Goal: Check status: Check status

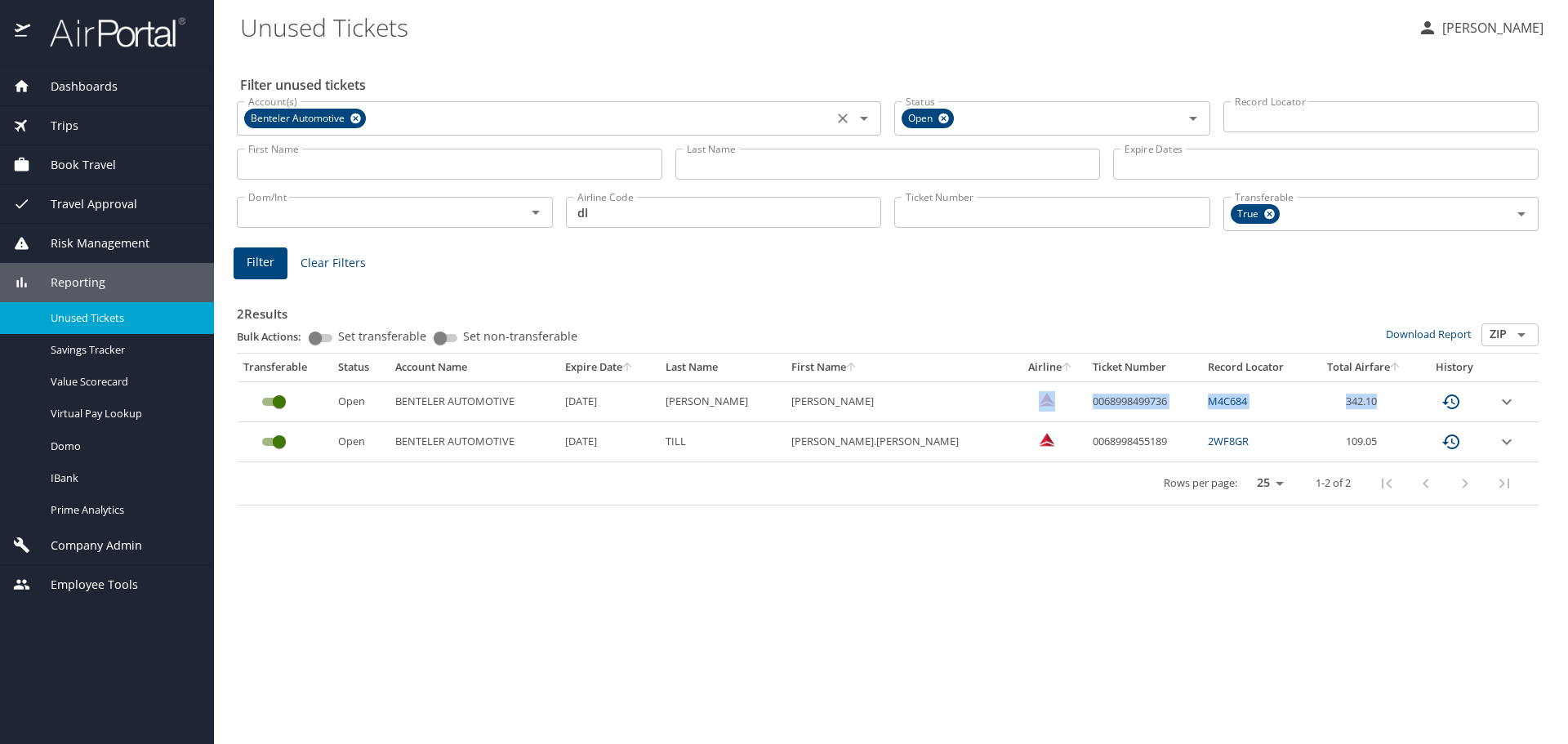
click at [357, 119] on icon at bounding box center [356, 118] width 11 height 11
click at [707, 158] on input "Last Name" at bounding box center [888, 164] width 426 height 31
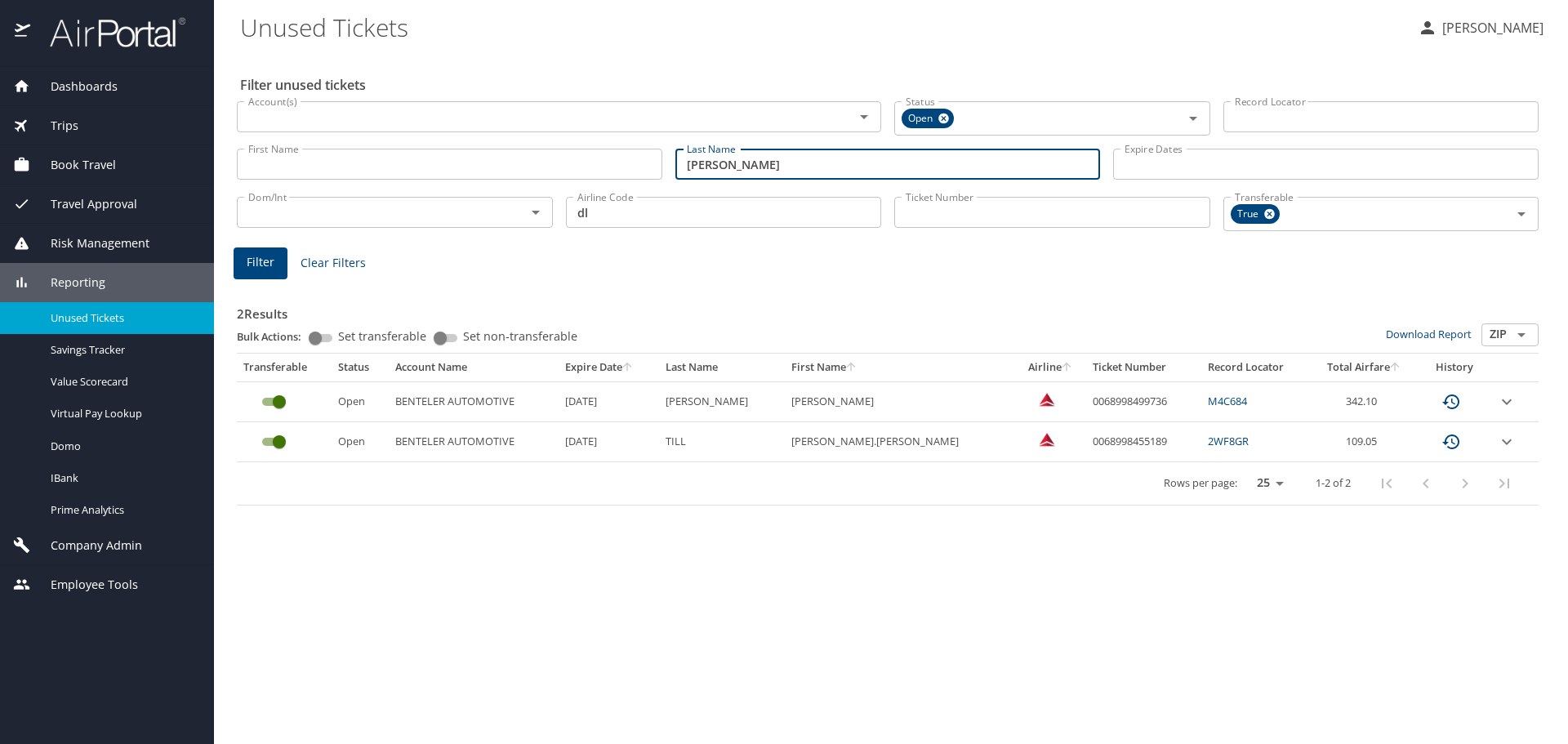
type input "appleby"
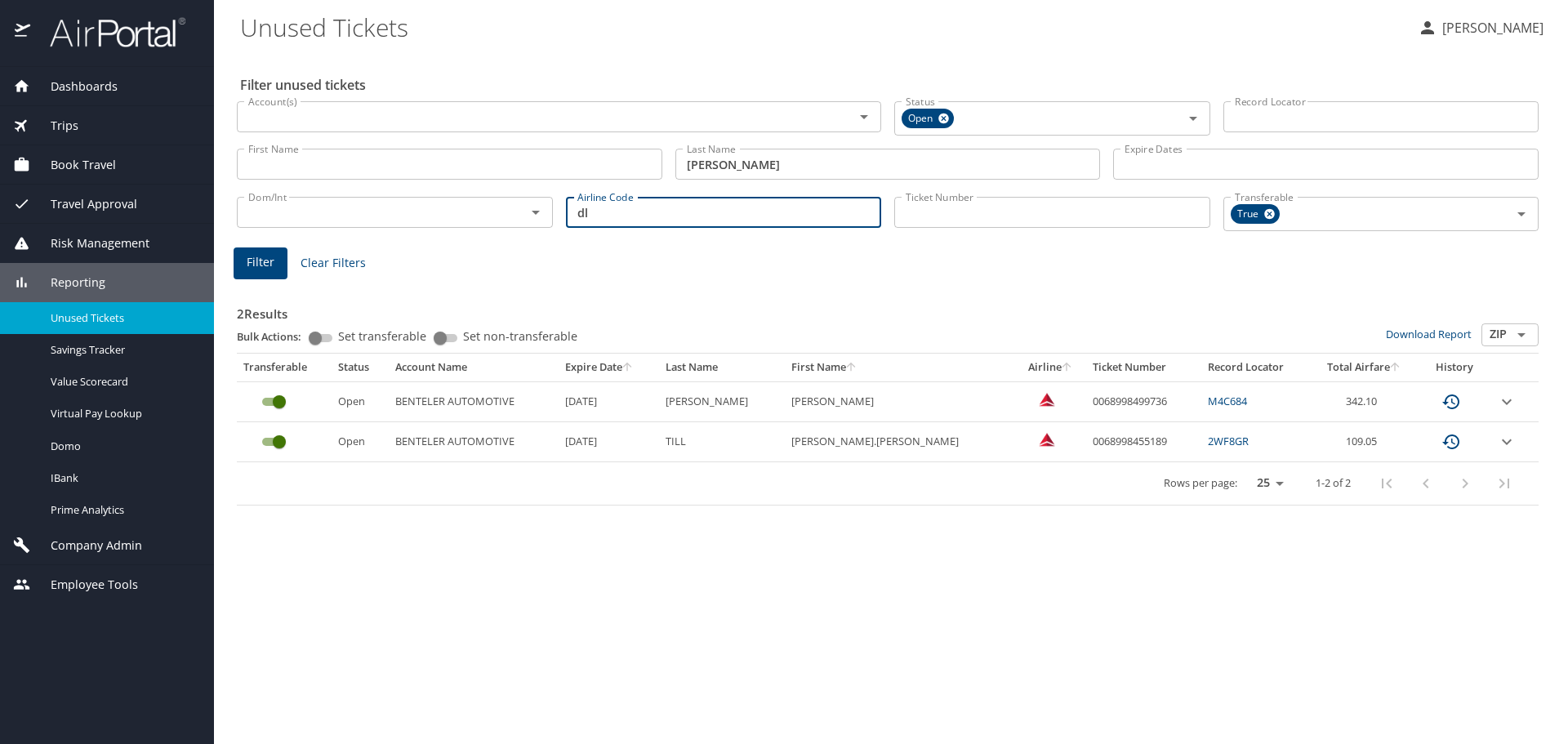
drag, startPoint x: 604, startPoint y: 216, endPoint x: 501, endPoint y: 226, distance: 103.5
click at [501, 226] on div "Dom/Int Dom/Int Airline Code dl Airline Code Ticket Number Ticket Number Transf…" at bounding box center [888, 213] width 1315 height 58
click at [1264, 213] on icon at bounding box center [1269, 214] width 11 height 11
click at [254, 264] on span "Filter" at bounding box center [260, 259] width 28 height 20
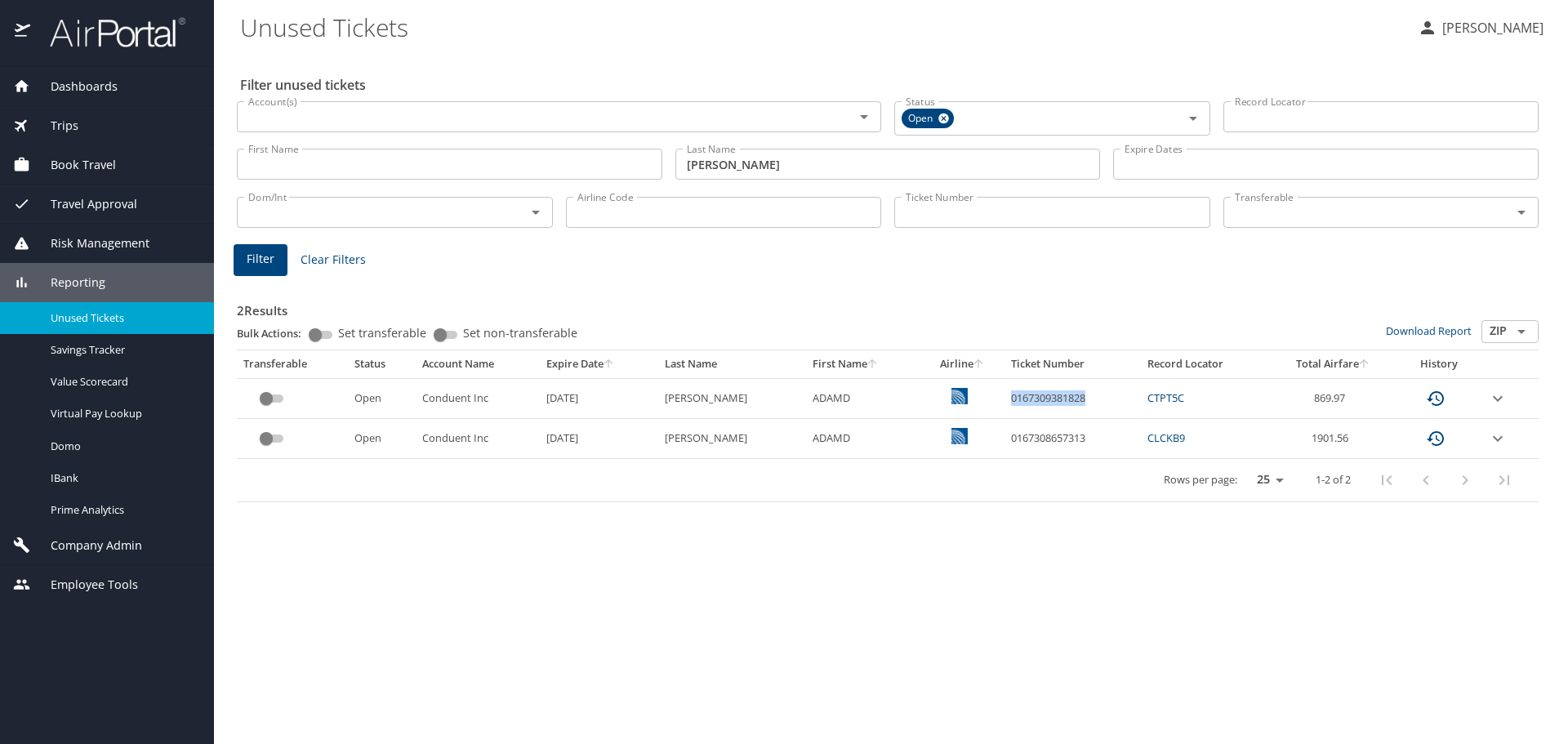
drag, startPoint x: 1070, startPoint y: 401, endPoint x: 985, endPoint y: 407, distance: 85.2
click at [1004, 407] on td "0167309381828" at bounding box center [1072, 399] width 136 height 40
copy td "0167309381828"
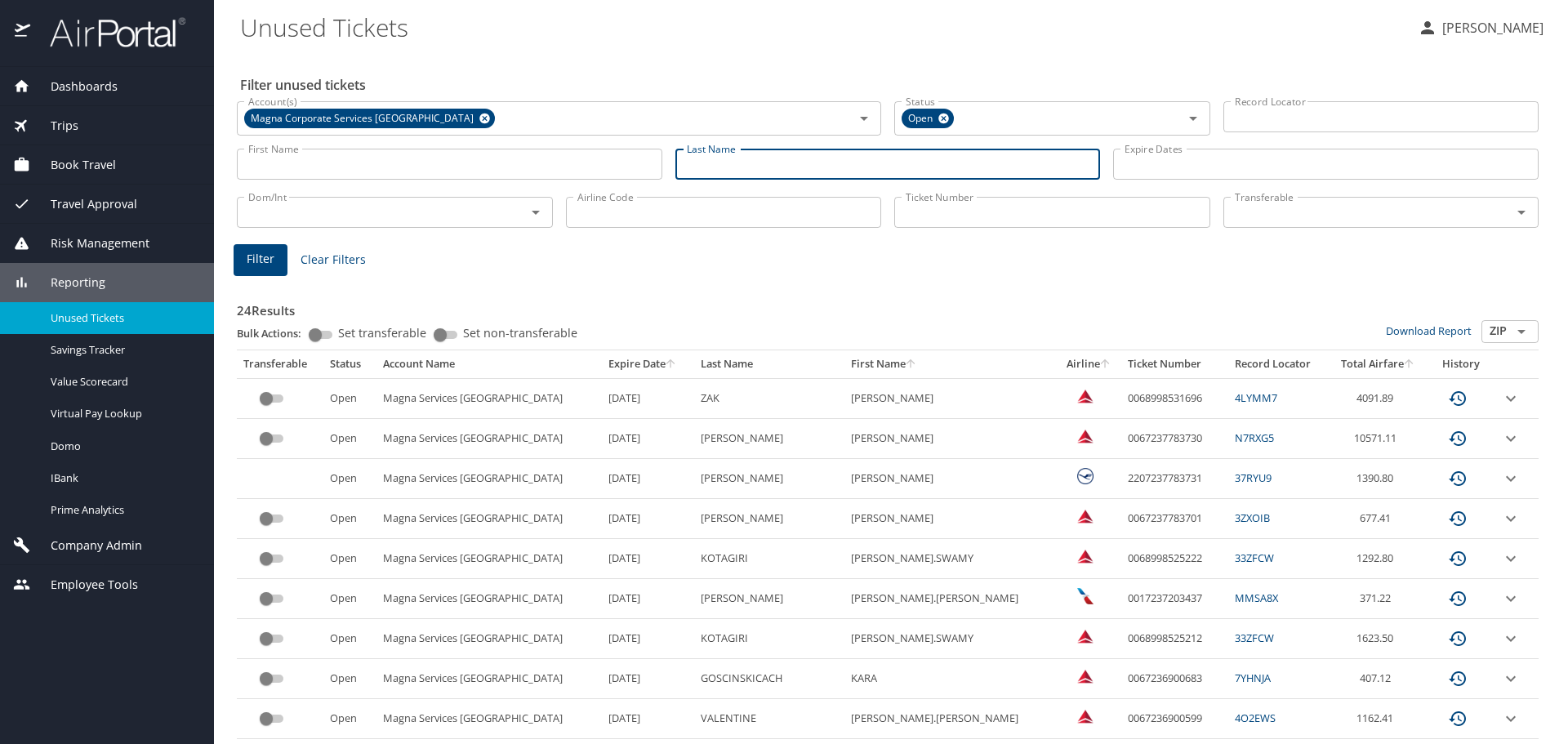
click at [774, 162] on input "Last Name" at bounding box center [888, 164] width 426 height 31
type input "gompertz"
click at [275, 258] on button "Filter" at bounding box center [261, 260] width 54 height 32
